Goal: Navigation & Orientation: Find specific page/section

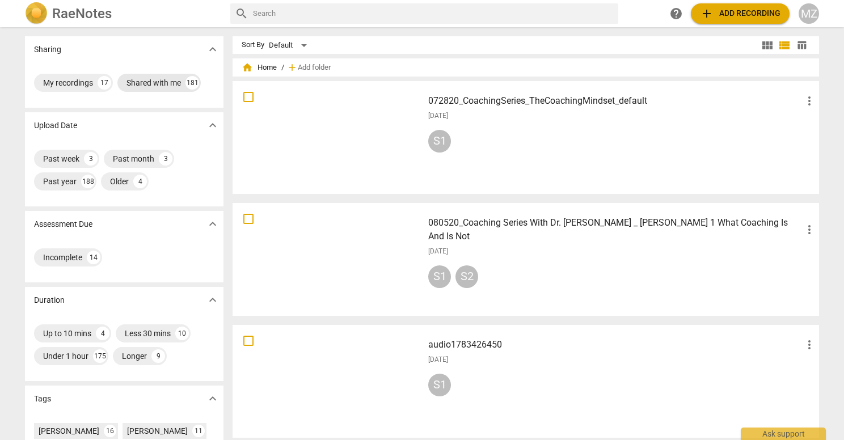
click at [156, 82] on div "Shared with me" at bounding box center [153, 82] width 54 height 11
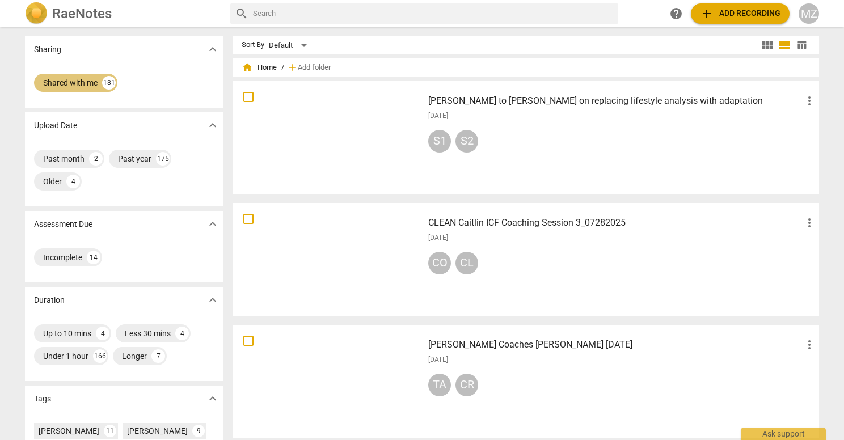
click at [83, 86] on div "Shared with me" at bounding box center [70, 82] width 54 height 11
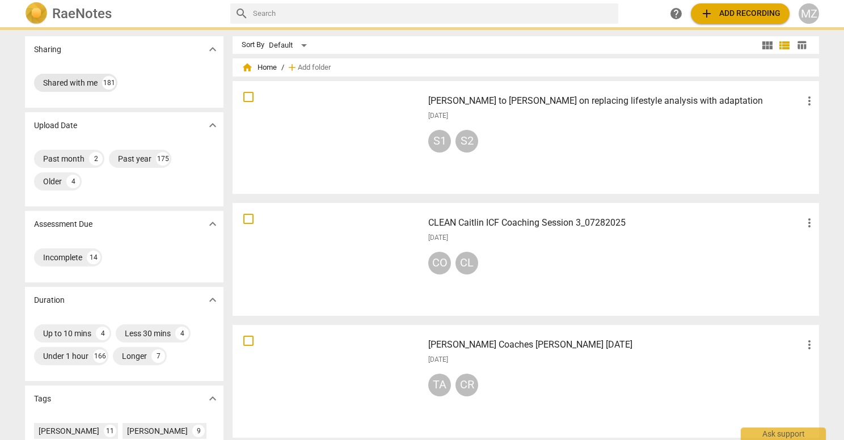
click at [83, 86] on div "Shared with me" at bounding box center [70, 82] width 54 height 11
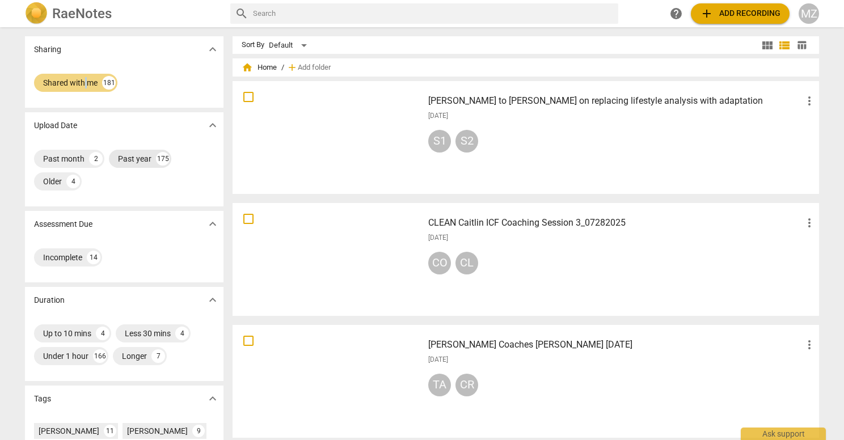
click at [140, 155] on div "Past year" at bounding box center [134, 158] width 33 height 11
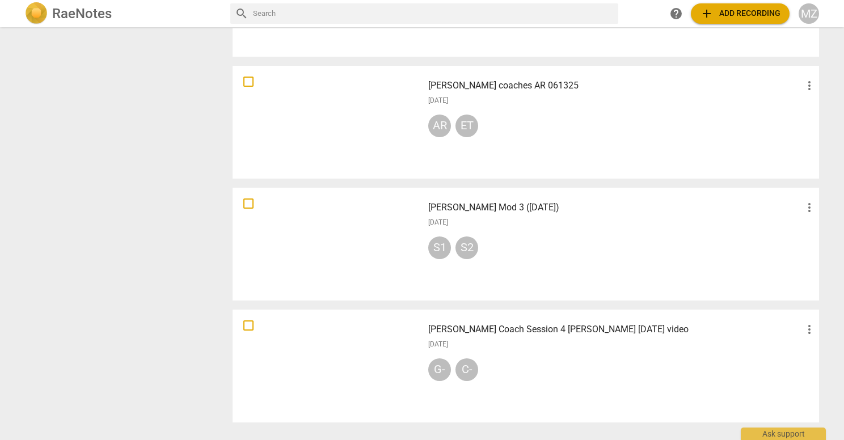
scroll to position [782, 0]
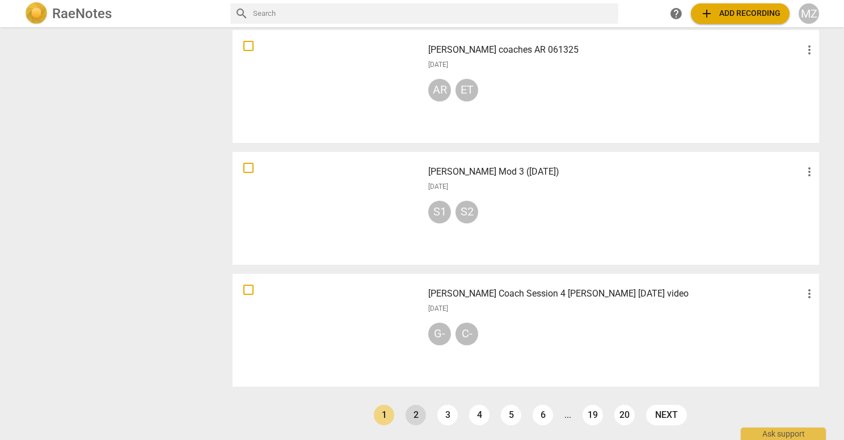
click at [414, 414] on link "2" at bounding box center [415, 415] width 20 height 20
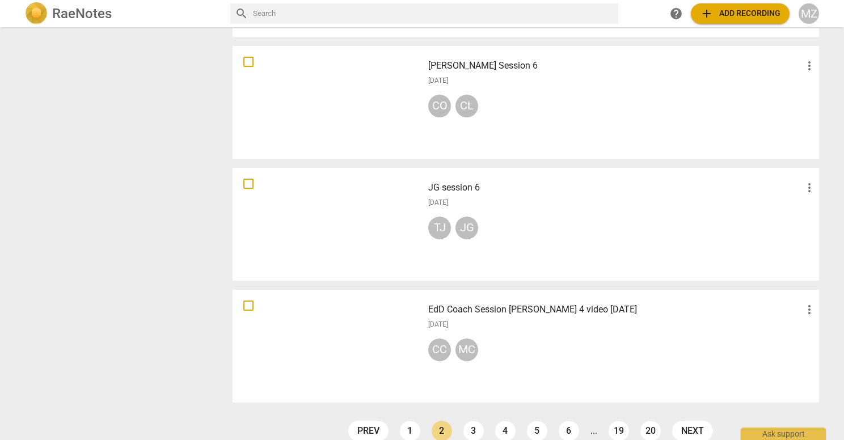
scroll to position [782, 0]
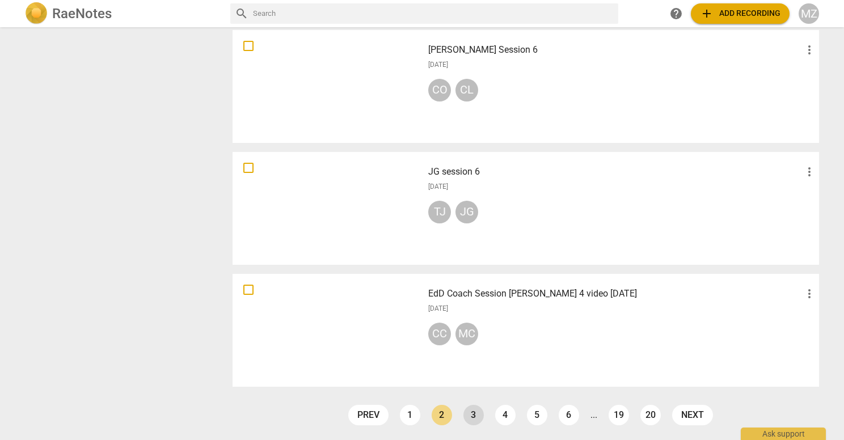
click at [468, 413] on link "3" at bounding box center [473, 415] width 20 height 20
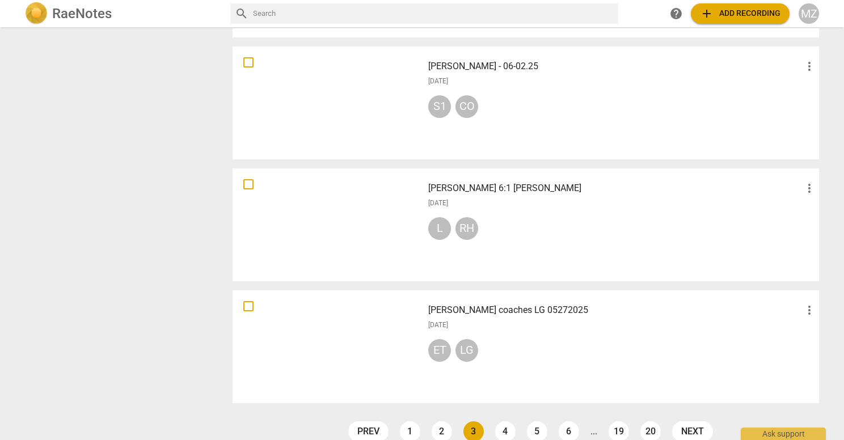
scroll to position [782, 0]
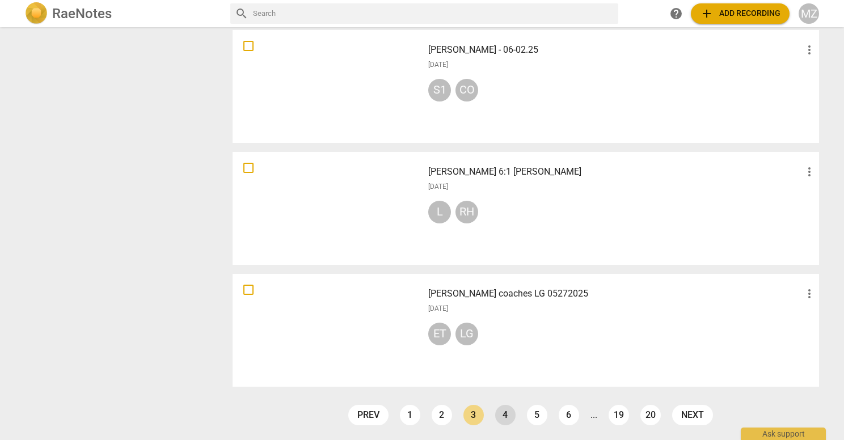
click at [502, 413] on link "4" at bounding box center [505, 415] width 20 height 20
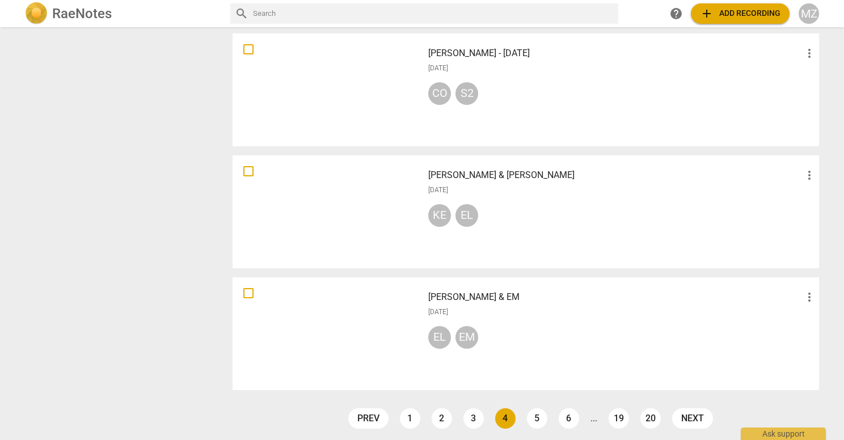
scroll to position [782, 0]
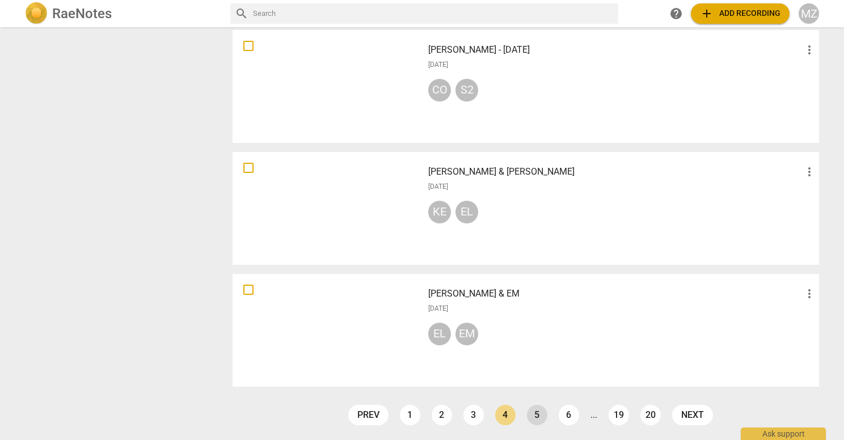
click at [533, 414] on link "5" at bounding box center [537, 415] width 20 height 20
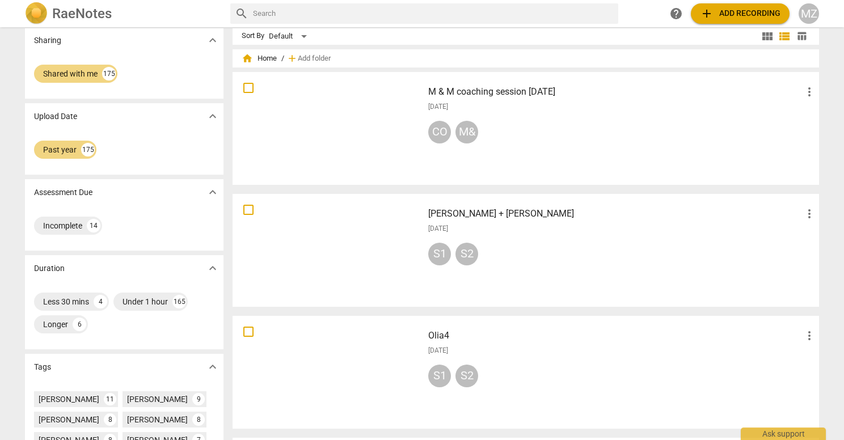
scroll to position [10, 0]
click at [355, 129] on div at bounding box center [327, 127] width 183 height 105
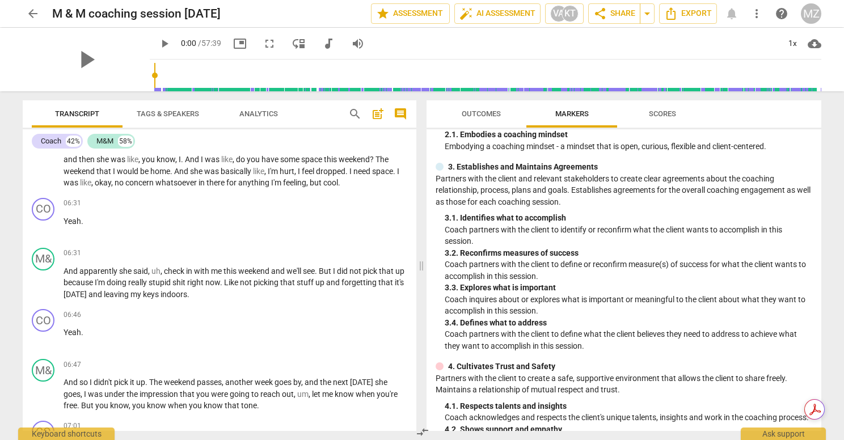
scroll to position [1054, 0]
